Goal: Task Accomplishment & Management: Manage account settings

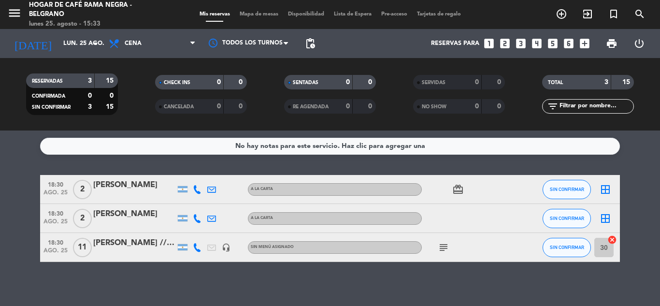
click at [444, 252] on icon "subject" at bounding box center [444, 248] width 12 height 12
click at [476, 275] on div "No hay notas para este servicio. Haz clic para agregar una 18:30 [DATE] 2 [PERS…" at bounding box center [330, 217] width 660 height 175
drag, startPoint x: 607, startPoint y: 252, endPoint x: 596, endPoint y: 253, distance: 11.7
click at [596, 253] on input "30" at bounding box center [603, 247] width 19 height 19
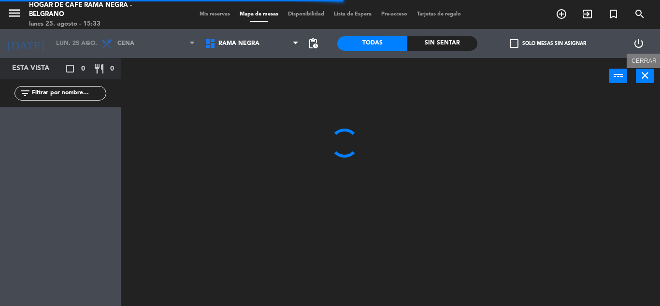
click at [642, 72] on icon "close" at bounding box center [645, 76] width 12 height 12
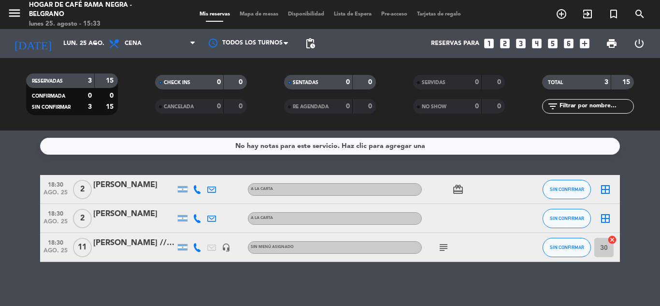
click at [445, 247] on icon "subject" at bounding box center [444, 248] width 12 height 12
click at [485, 273] on div "No hay notas para este servicio. Haz clic para agregar una 18:30 [DATE] 2 [PERS…" at bounding box center [330, 217] width 660 height 175
